Goal: Entertainment & Leisure: Consume media (video, audio)

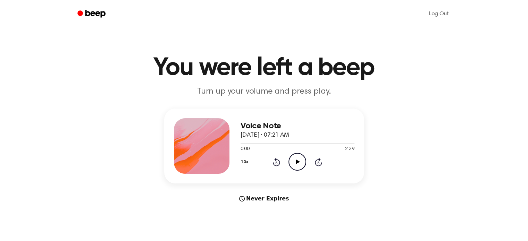
click at [302, 163] on icon "Play Audio" at bounding box center [297, 162] width 18 height 18
click at [366, 212] on main "You were left a beep Turn up your volume and press play. Voice Note [DATE] · 07…" at bounding box center [264, 207] width 528 height 415
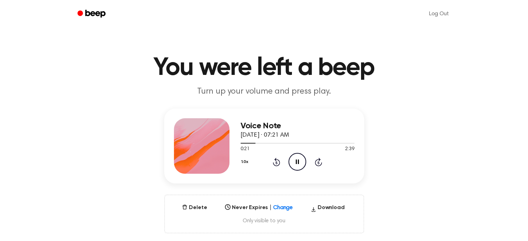
click at [297, 165] on icon "Pause Audio" at bounding box center [297, 162] width 18 height 18
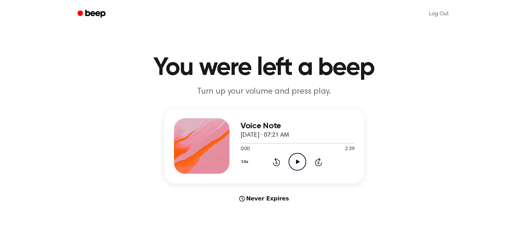
click at [297, 159] on icon "Play Audio" at bounding box center [297, 162] width 18 height 18
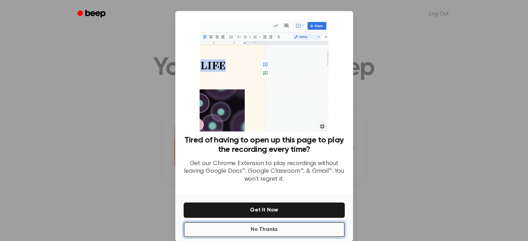
click at [278, 230] on button "No Thanks" at bounding box center [264, 229] width 161 height 15
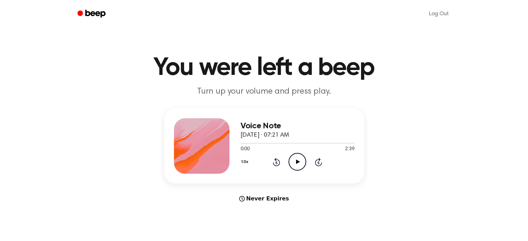
click at [300, 165] on icon "Play Audio" at bounding box center [297, 162] width 18 height 18
click at [297, 166] on icon "Pause Audio" at bounding box center [297, 162] width 18 height 18
